Goal: Go to known website: Access a specific website the user already knows

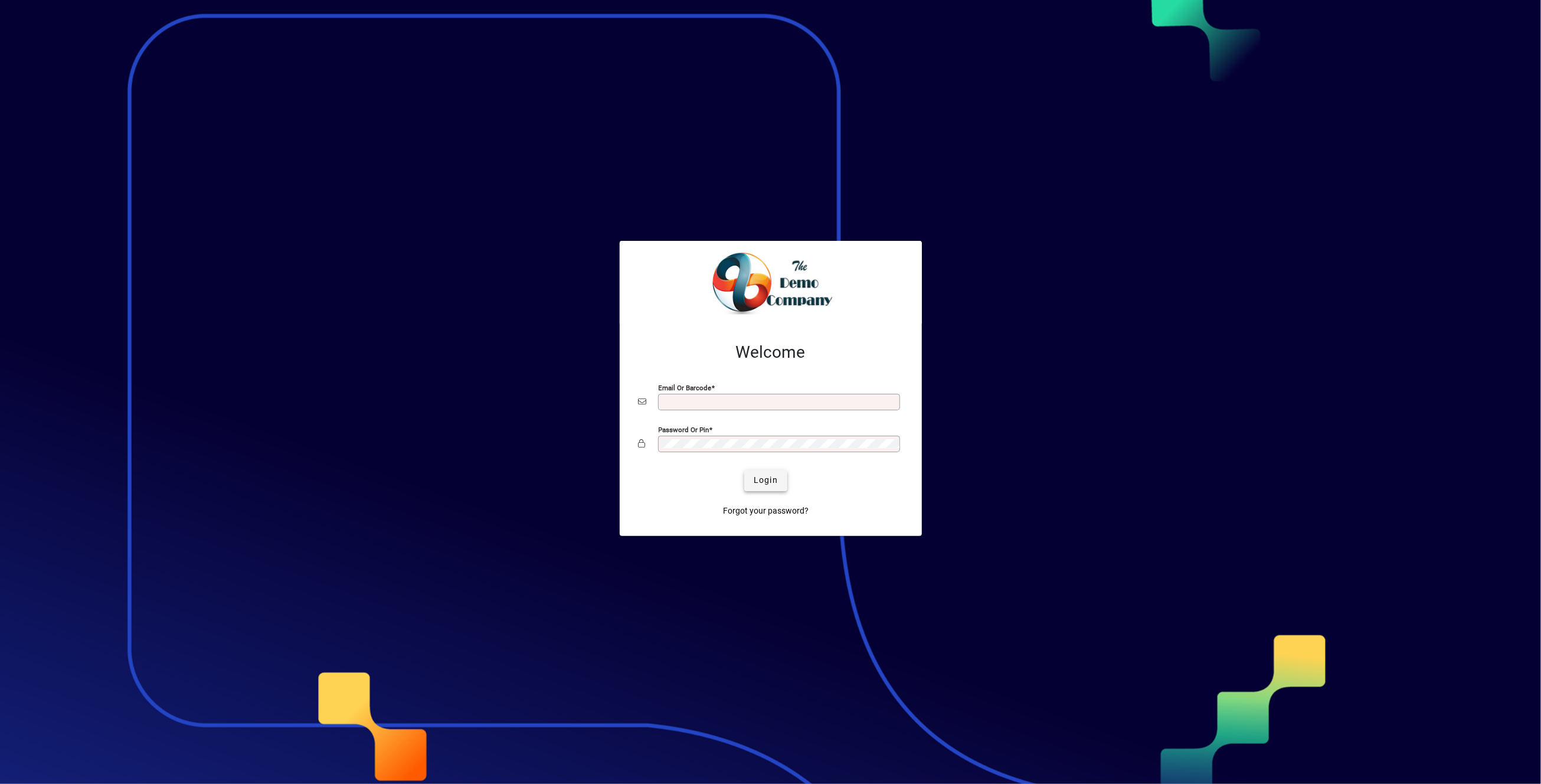
type input "**********"
click at [774, 477] on span "Login" at bounding box center [766, 480] width 24 height 12
